Goal: Task Accomplishment & Management: Manage account settings

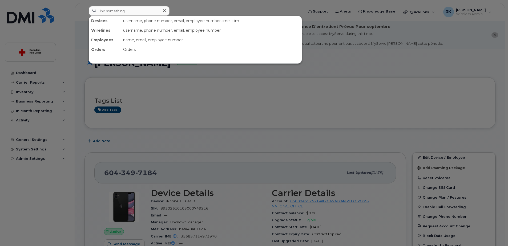
scroll to position [129, 0]
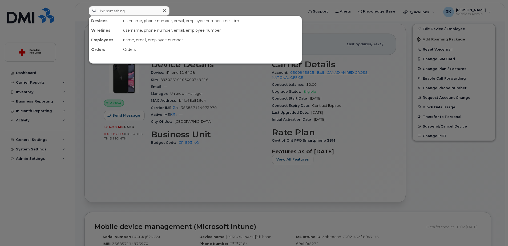
click at [122, 8] on input at bounding box center [129, 11] width 81 height 10
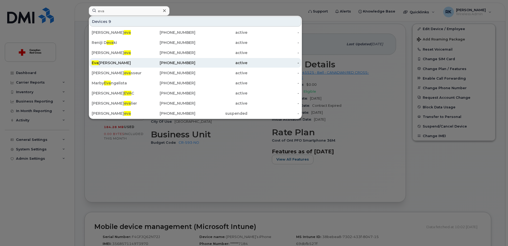
type input "eva"
click at [111, 62] on div "Eva Kuzyk" at bounding box center [118, 62] width 52 height 5
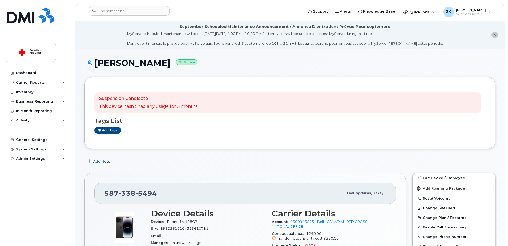
click at [109, 64] on h1 "Eva Kuzyk Active" at bounding box center [290, 62] width 411 height 9
copy h1 "Eva Kuzyk"
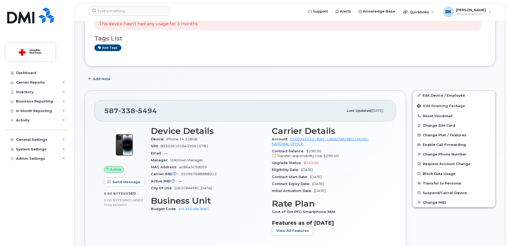
scroll to position [107, 0]
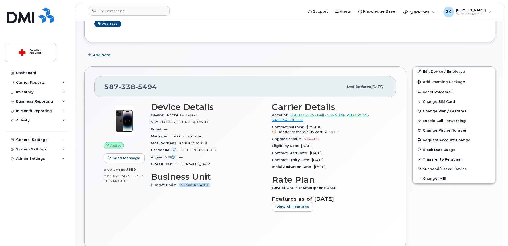
drag, startPoint x: 211, startPoint y: 185, endPoint x: 179, endPoint y: 187, distance: 32.6
click at [179, 187] on div "Budget Code EM-340-AB-ANEC" at bounding box center [208, 185] width 115 height 7
copy link "EM-340-AB-ANEC"
click at [440, 72] on link "Edit Device / Employee" at bounding box center [454, 72] width 83 height 10
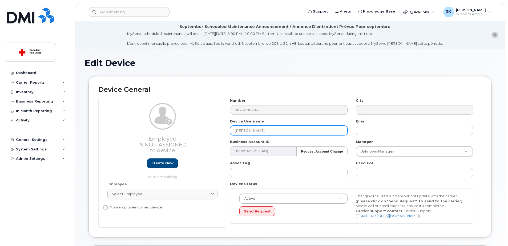
drag, startPoint x: 263, startPoint y: 133, endPoint x: 177, endPoint y: 139, distance: 85.8
click at [177, 139] on div "Employee Is not assigned to device Create new or select existing Employee Selec…" at bounding box center [289, 163] width 383 height 130
paste input "Christina Craig"
type input "Christina Craig"
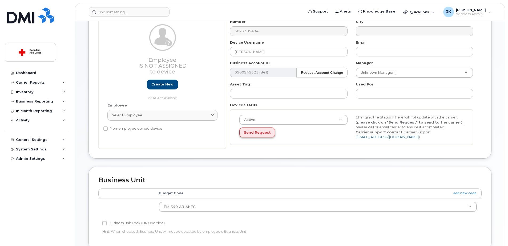
scroll to position [107, 0]
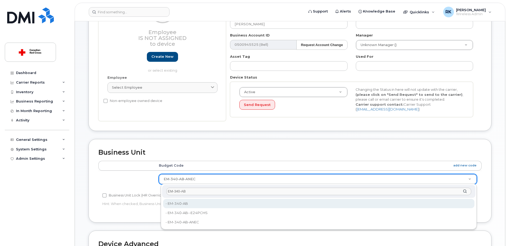
type input "EM-340-AB"
type input "35069802"
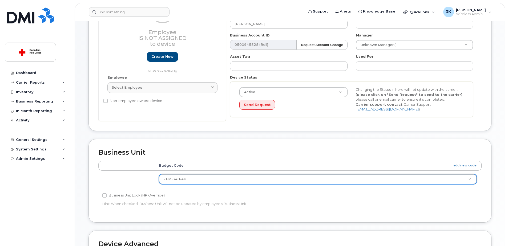
click at [136, 183] on td at bounding box center [126, 179] width 56 height 17
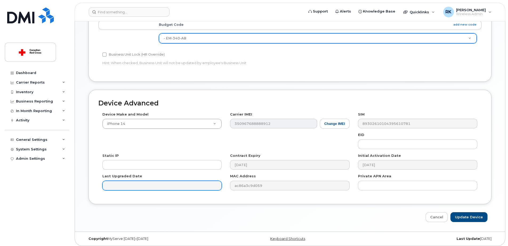
scroll to position [250, 0]
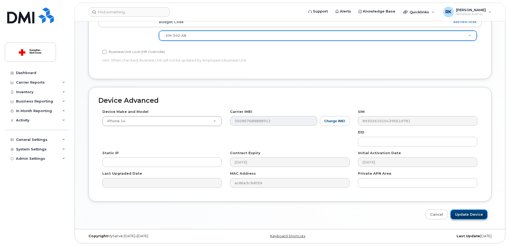
click at [470, 213] on input "Update Device" at bounding box center [468, 215] width 37 height 10
type input "Saving..."
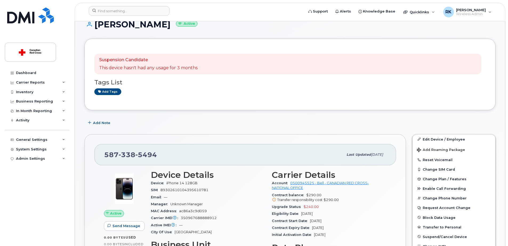
scroll to position [27, 0]
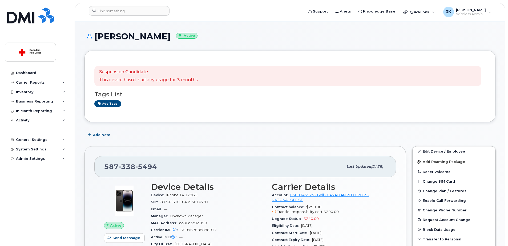
click at [117, 39] on h1 "Christina Craig Active" at bounding box center [290, 36] width 411 height 9
copy h1 "[PERSON_NAME]"
click at [124, 11] on input at bounding box center [129, 11] width 81 height 10
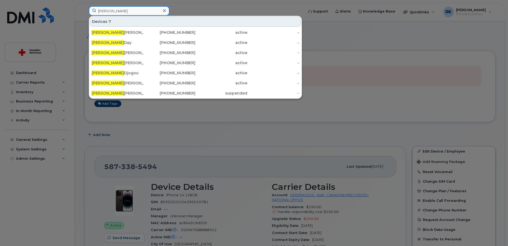
type input "rachel"
click at [230, 21] on div "Devices 7" at bounding box center [196, 22] width 212 height 10
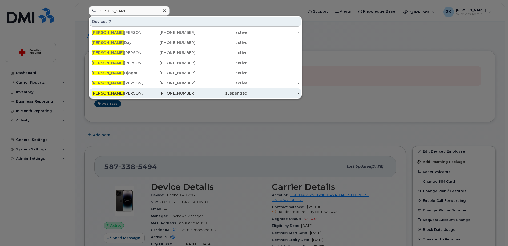
click at [131, 93] on div "Rachel le Wallace" at bounding box center [118, 93] width 52 height 5
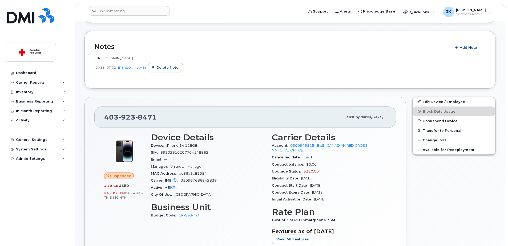
scroll to position [107, 0]
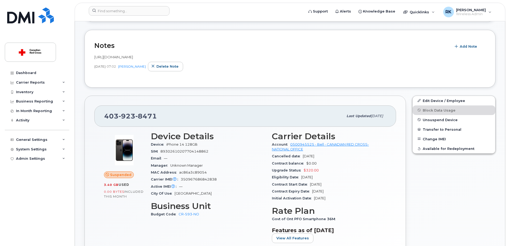
click at [182, 143] on span "iPhone 14 128GB" at bounding box center [181, 145] width 31 height 4
drag, startPoint x: 182, startPoint y: 143, endPoint x: 259, endPoint y: 69, distance: 107.1
click at [259, 69] on div "[DATE] 07:02 [PERSON_NAME] Delete note" at bounding box center [289, 67] width 391 height 10
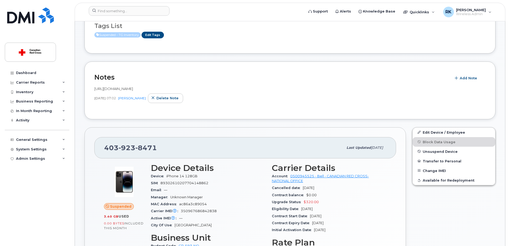
scroll to position [80, 0]
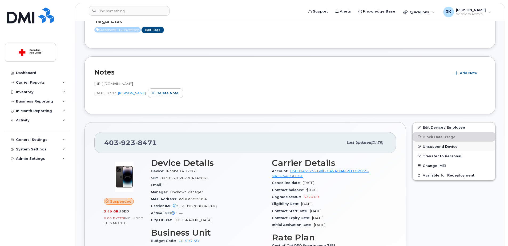
click at [431, 147] on span "Unsuspend Device" at bounding box center [440, 146] width 35 height 4
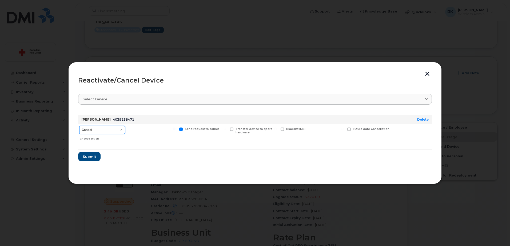
click at [102, 129] on select "Cancel Suspend - Extend Suspension Reactivate" at bounding box center [102, 130] width 46 height 8
select select "[object Object]"
click at [79, 126] on select "Cancel Suspend - Extend Suspension Reactivate" at bounding box center [102, 130] width 46 height 8
click at [91, 156] on span "Submit" at bounding box center [88, 156] width 13 height 5
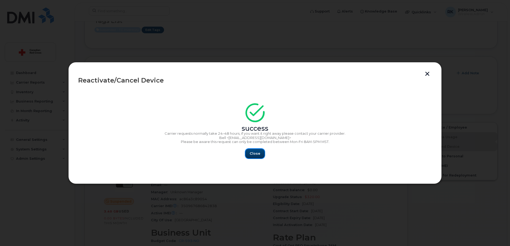
click at [258, 155] on span "Close" at bounding box center [255, 153] width 11 height 5
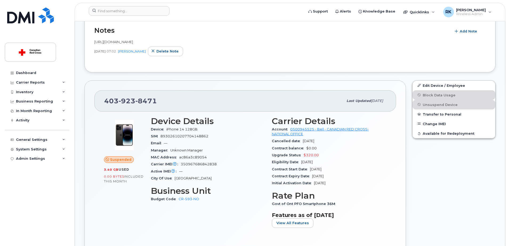
scroll to position [133, 0]
